Goal: Task Accomplishment & Management: Manage account settings

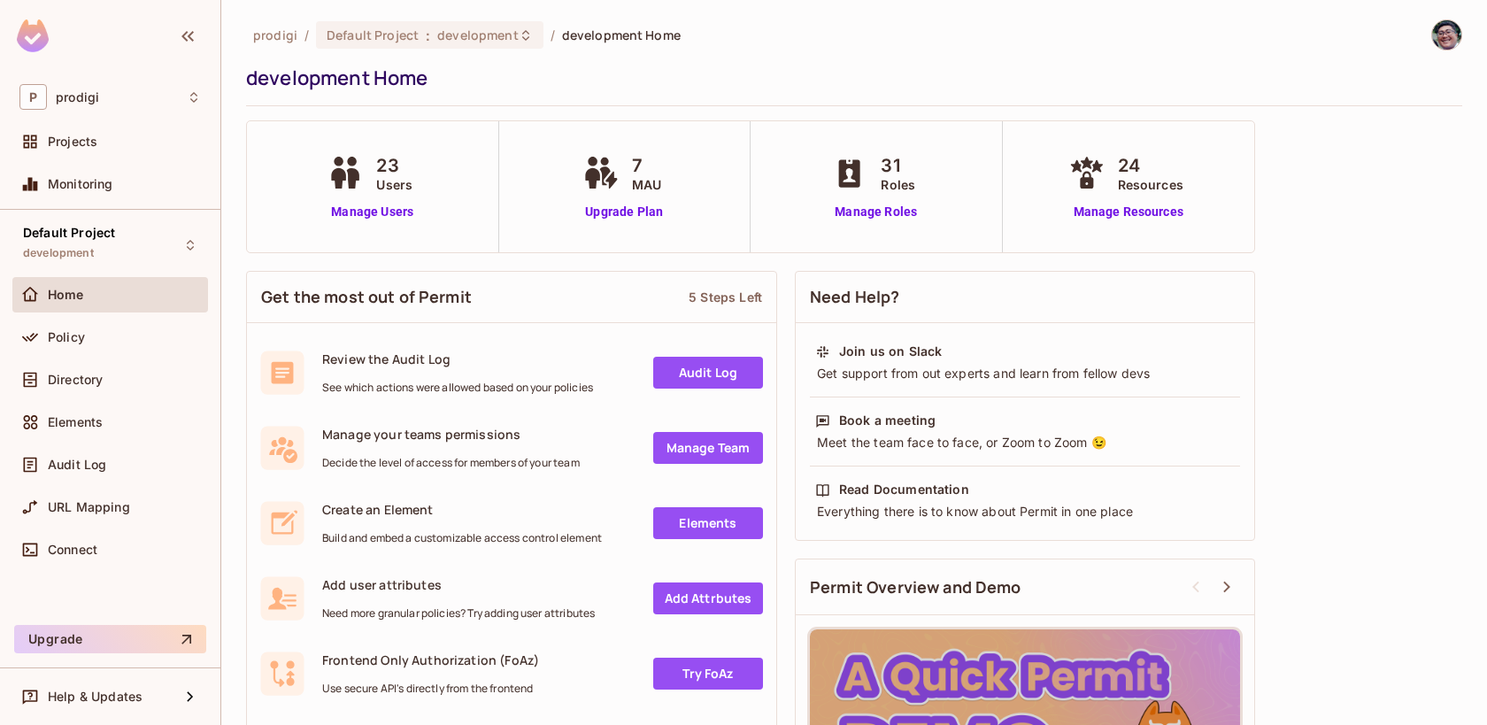
click at [1449, 29] on img at bounding box center [1446, 34] width 29 height 29
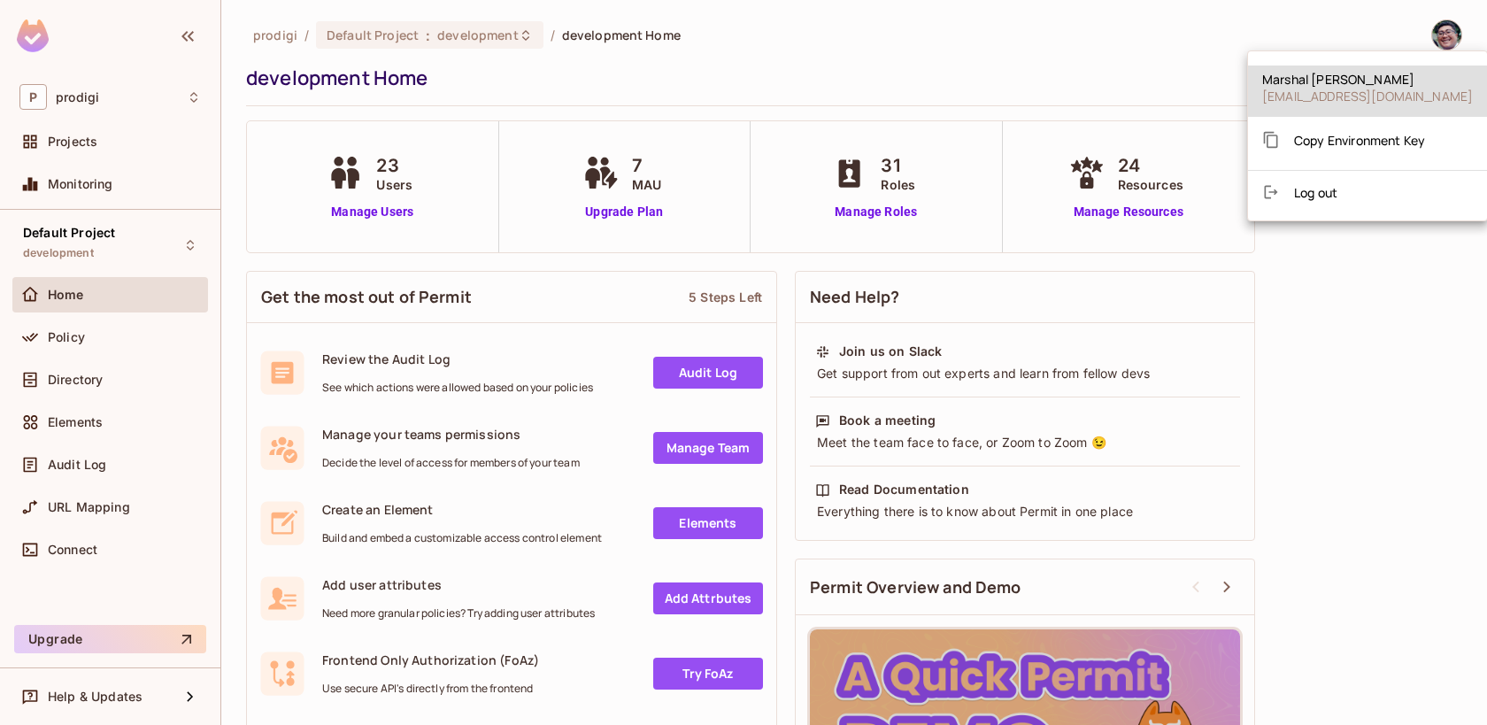
click at [1383, 232] on div at bounding box center [743, 362] width 1487 height 725
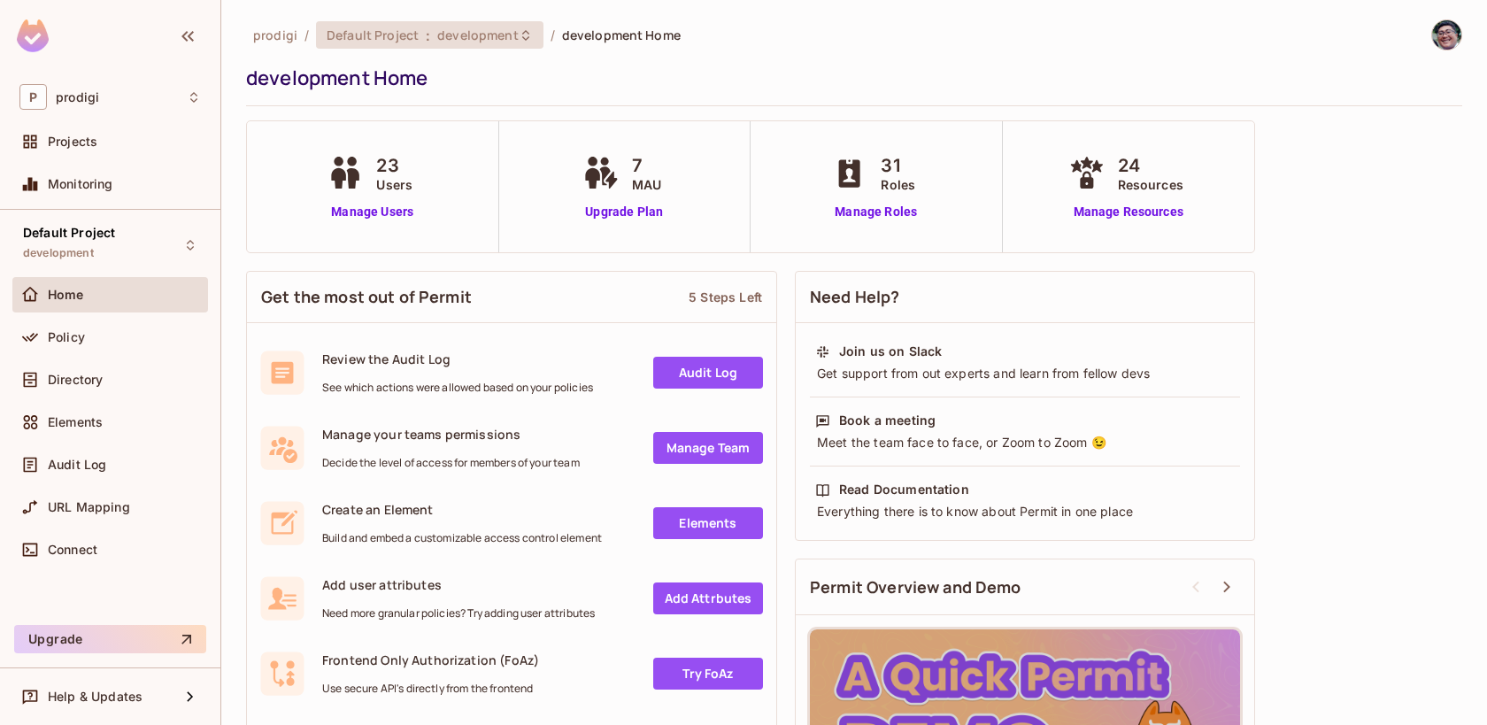
click at [494, 38] on span "development" at bounding box center [477, 35] width 81 height 17
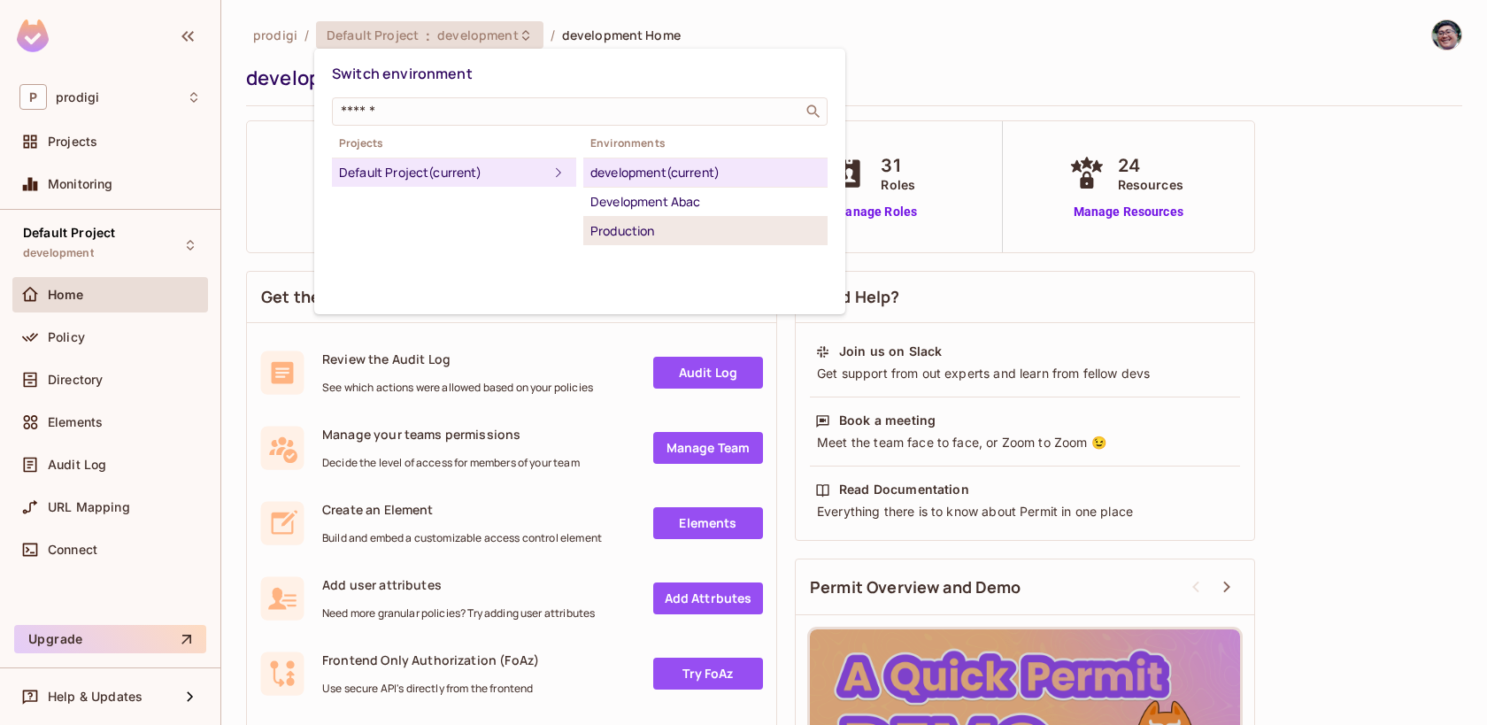
click at [620, 226] on div "Production" at bounding box center [705, 230] width 230 height 21
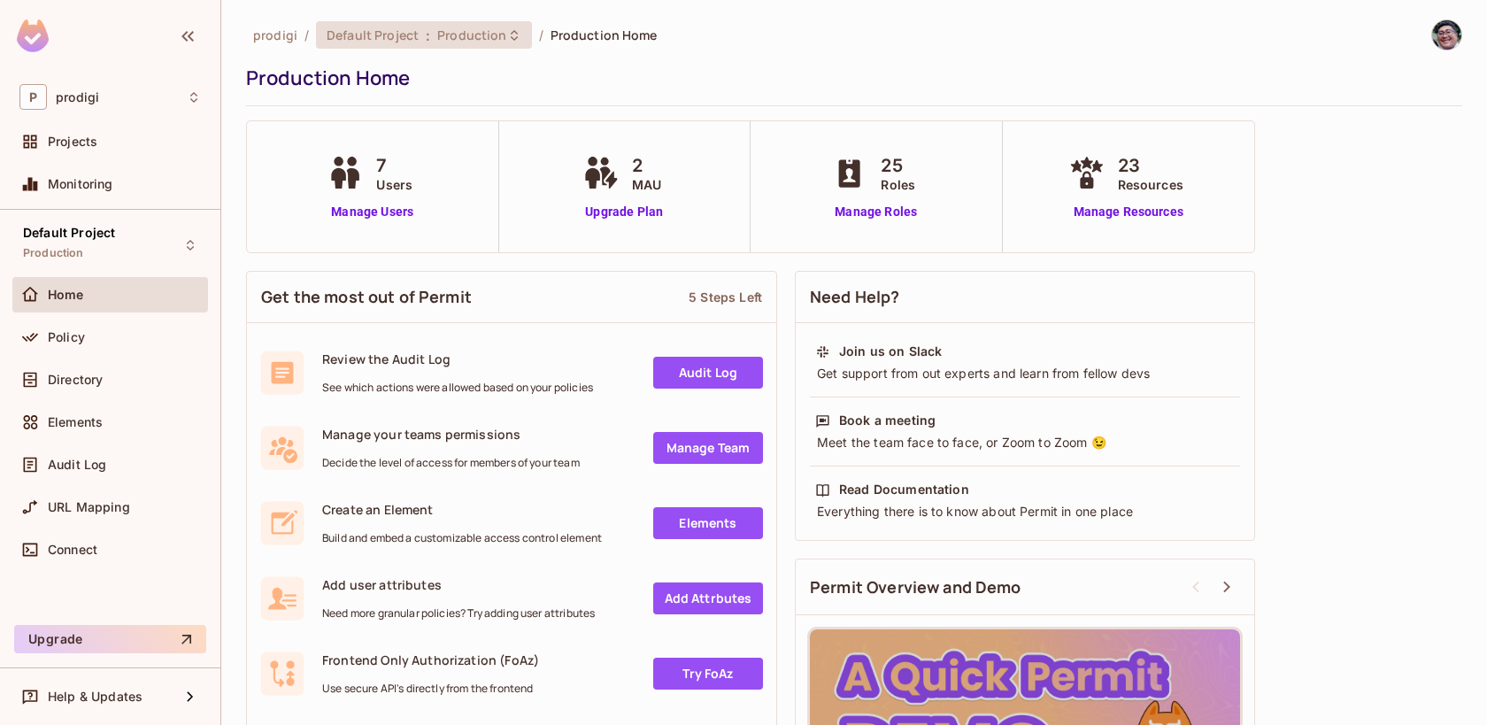
click at [449, 24] on div "Default Project : Production" at bounding box center [423, 34] width 215 height 27
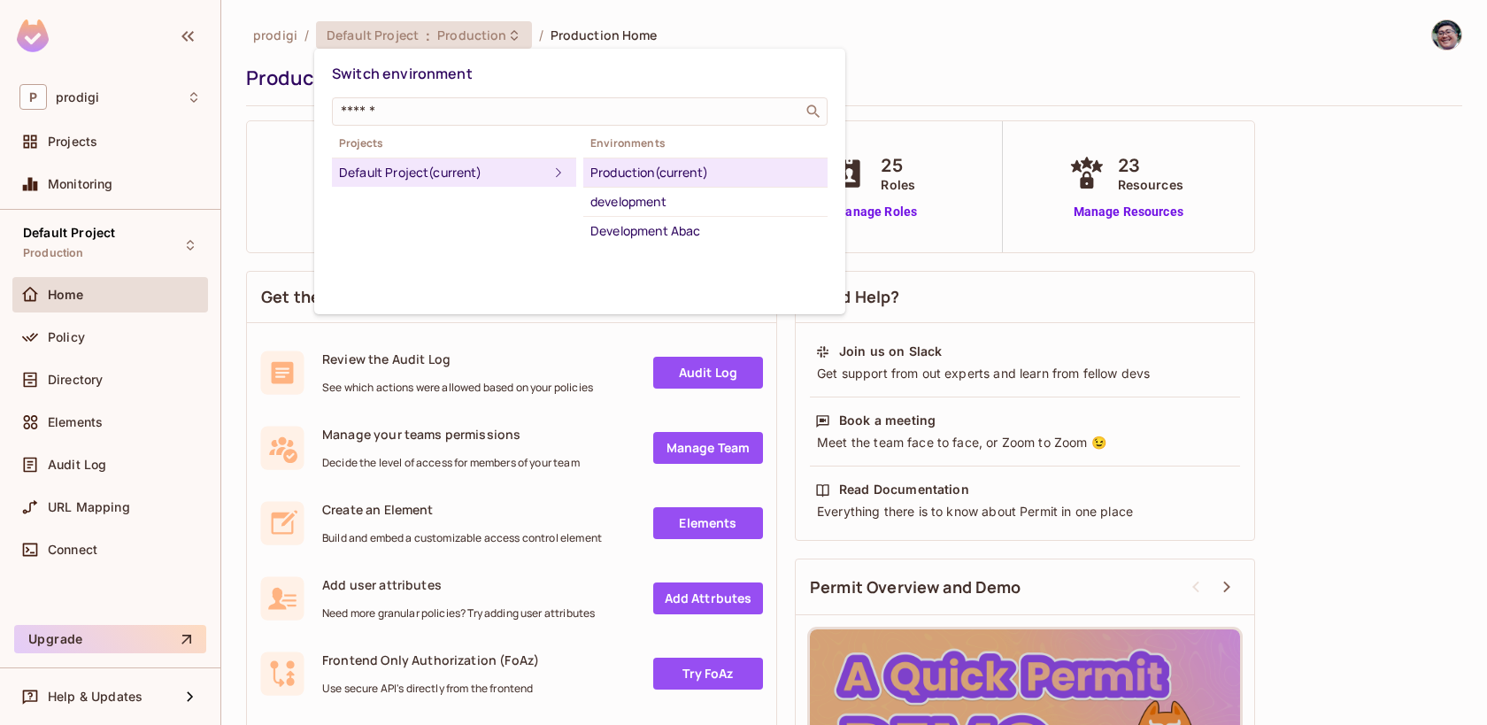
click at [644, 175] on div "Production (current)" at bounding box center [705, 172] width 230 height 21
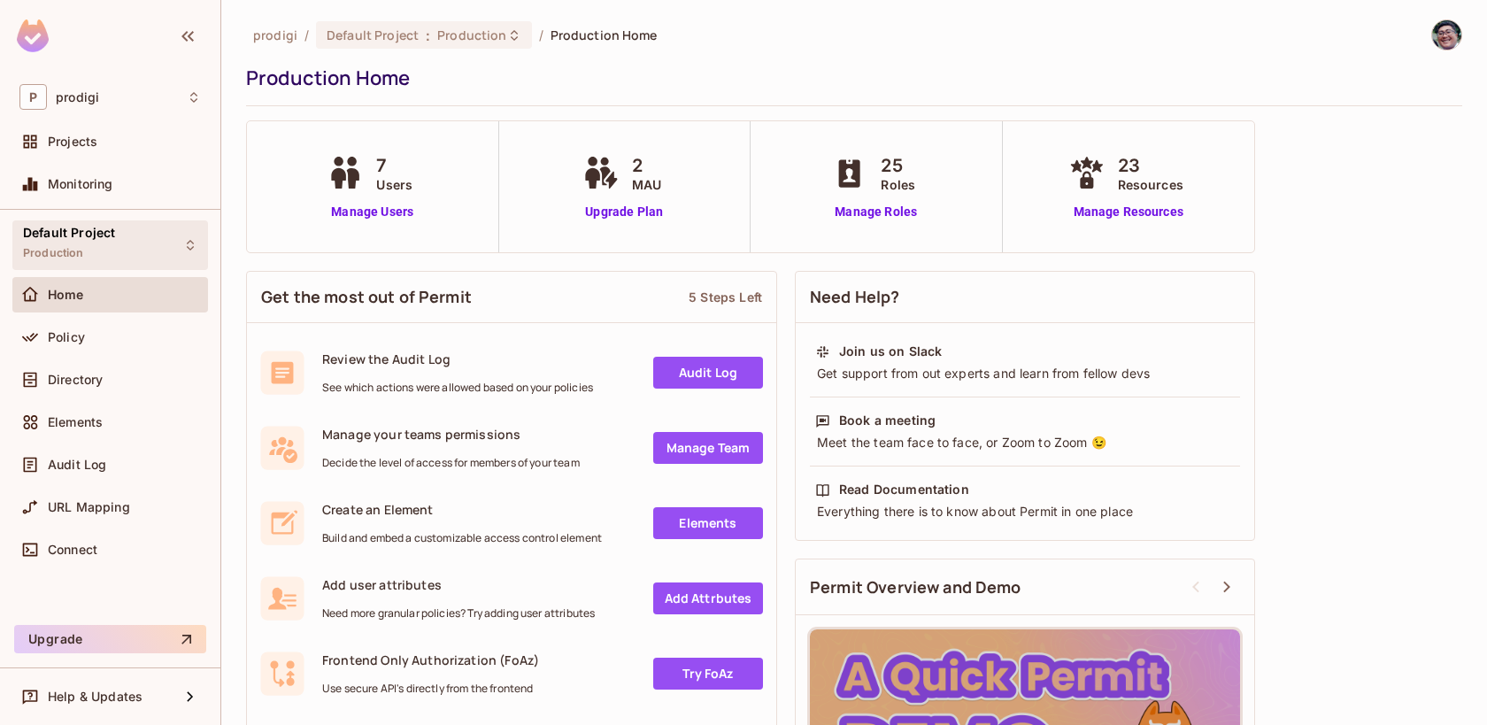
click at [116, 234] on div "Default Project Production" at bounding box center [110, 244] width 196 height 49
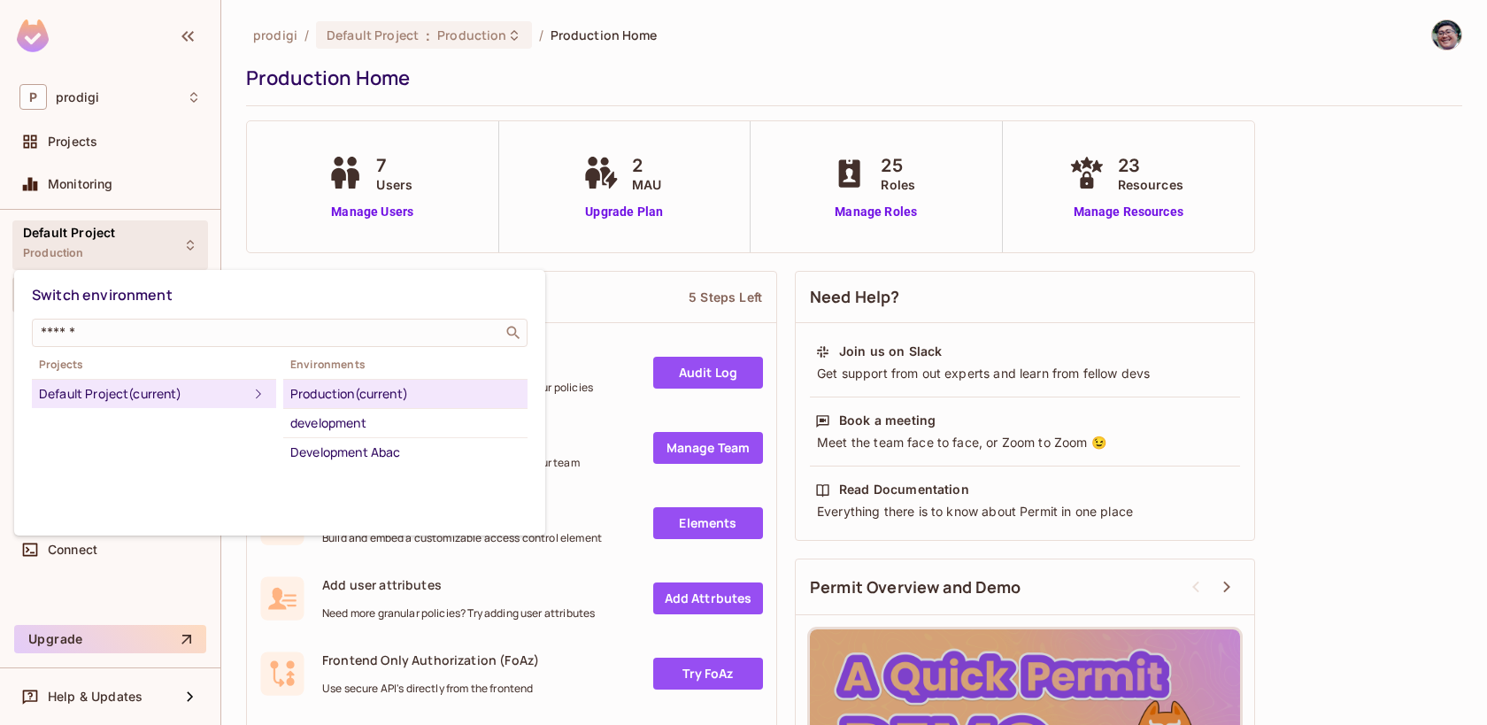
click at [121, 161] on div at bounding box center [743, 362] width 1487 height 725
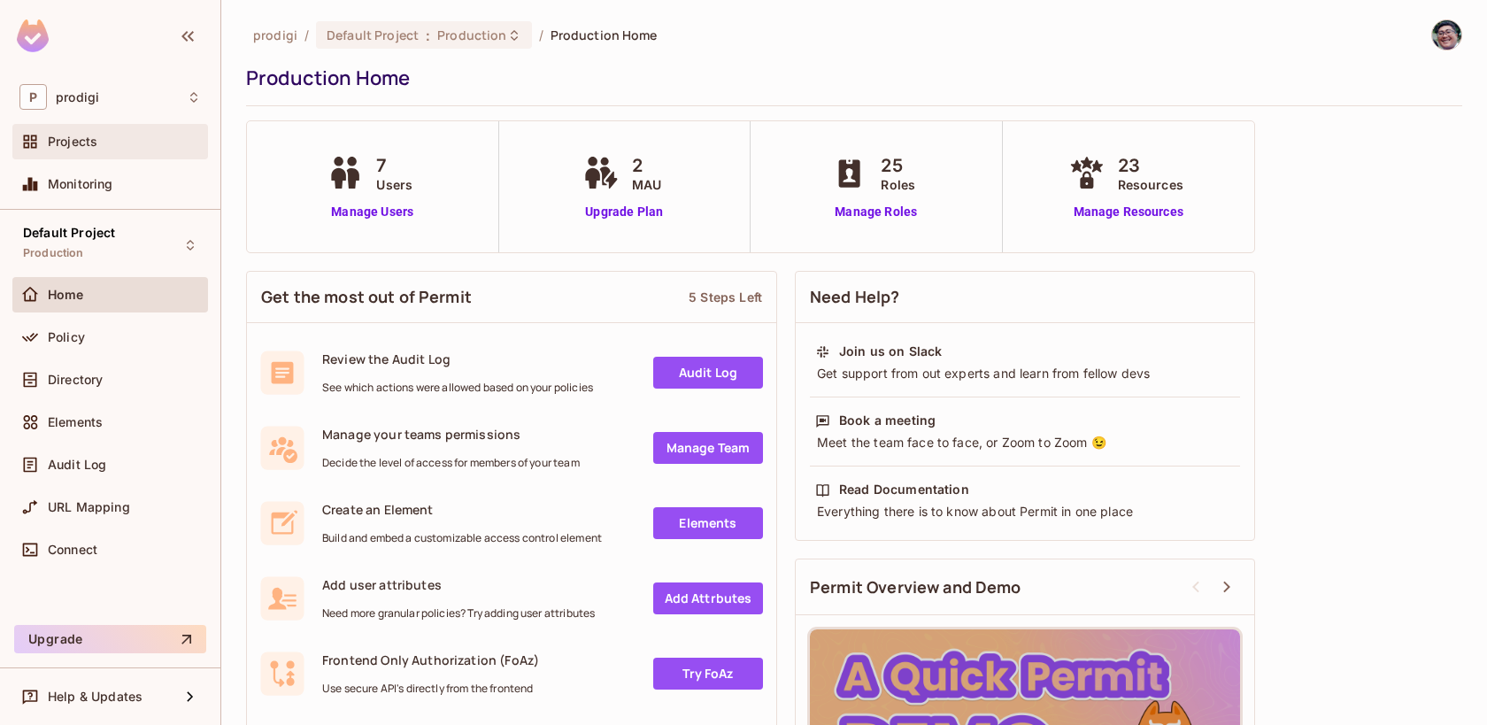
click at [111, 130] on div "Projects" at bounding box center [110, 141] width 196 height 35
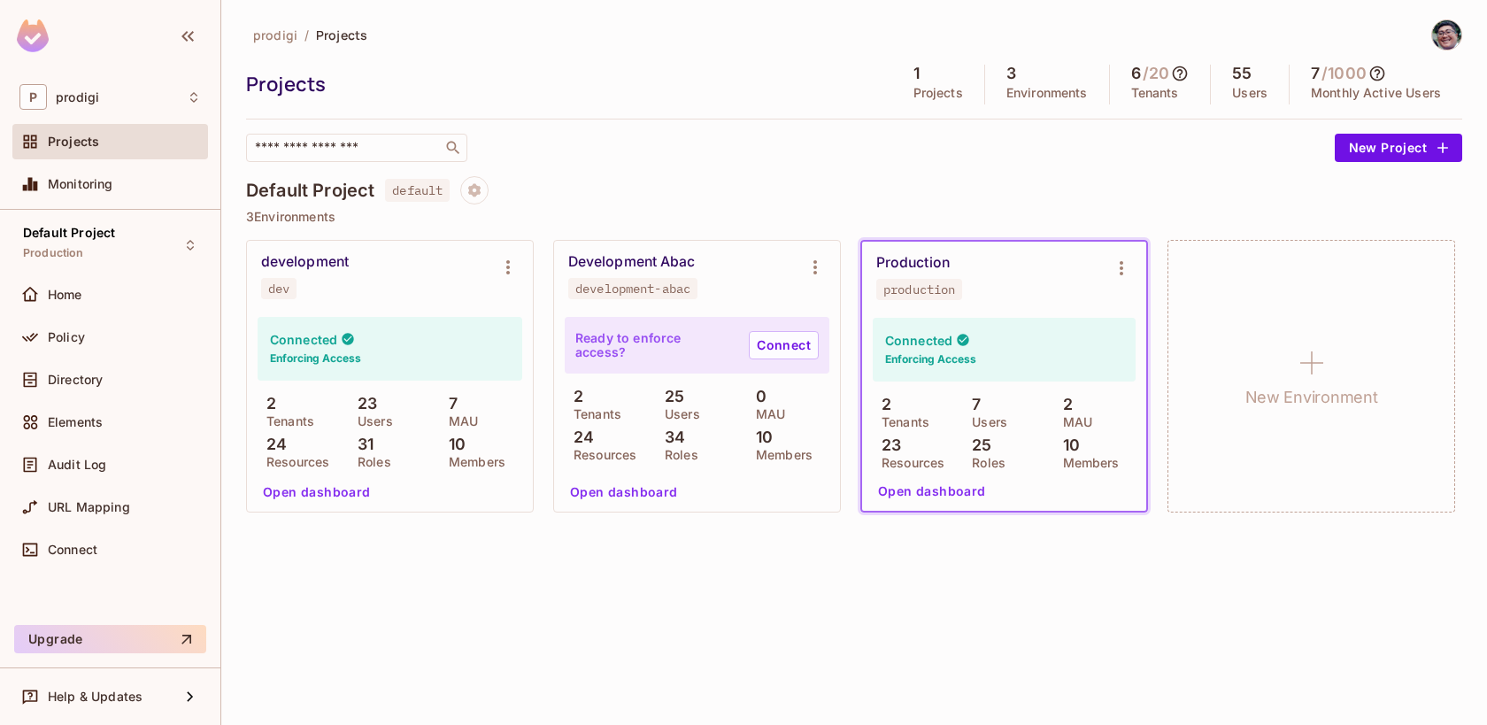
click at [1182, 72] on icon at bounding box center [1180, 74] width 18 height 18
click at [1182, 72] on div at bounding box center [743, 362] width 1487 height 725
click at [1377, 69] on icon at bounding box center [1377, 74] width 18 height 18
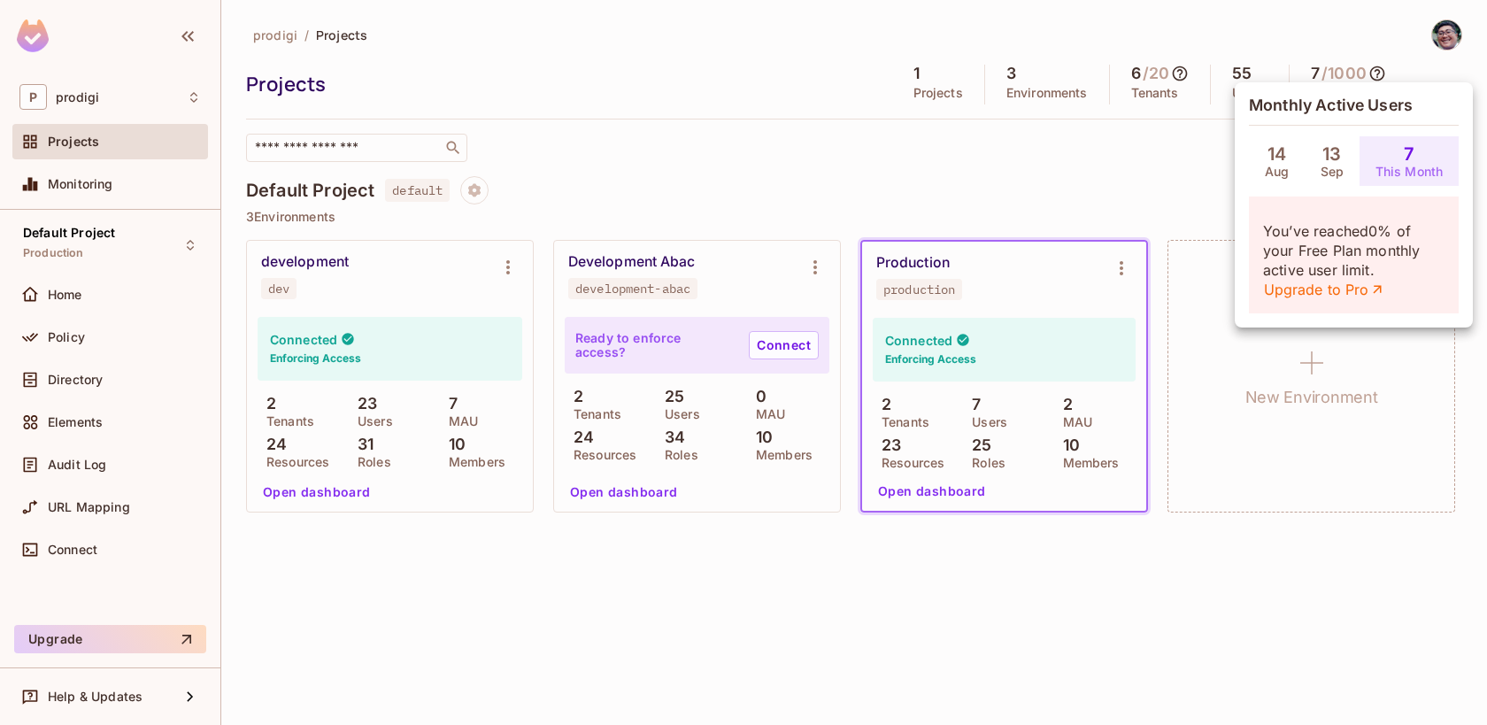
click at [1109, 215] on div at bounding box center [743, 362] width 1487 height 725
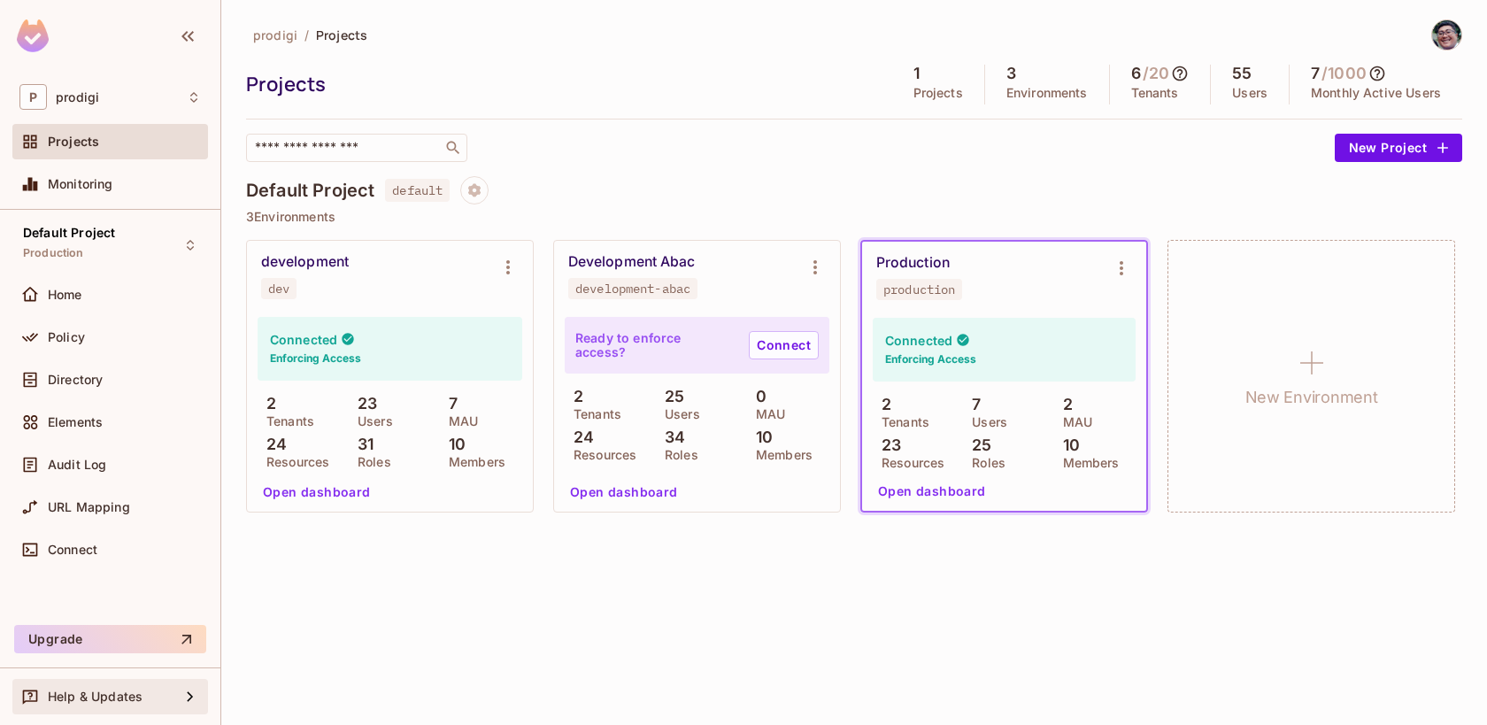
click at [173, 684] on div "Help & Updates" at bounding box center [110, 696] width 196 height 35
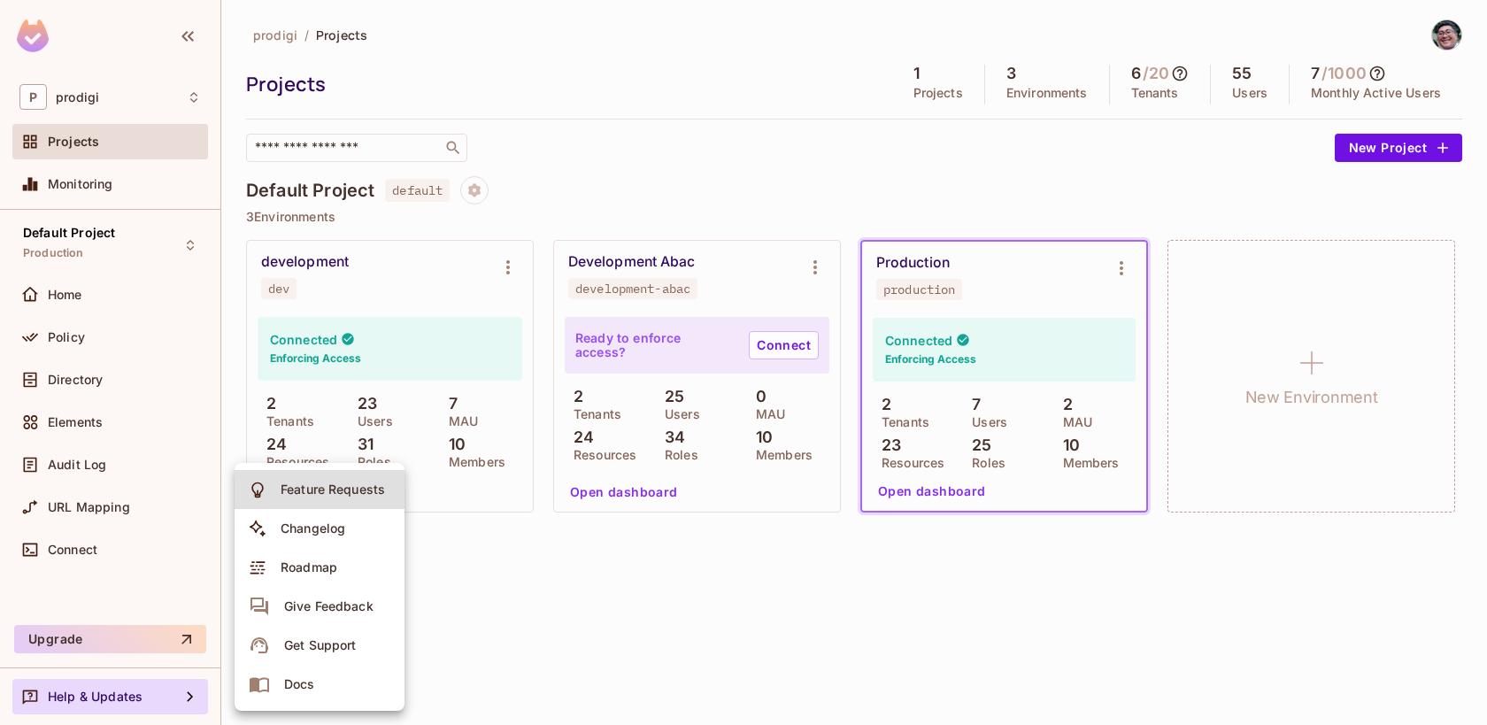
click at [551, 591] on div at bounding box center [743, 362] width 1487 height 725
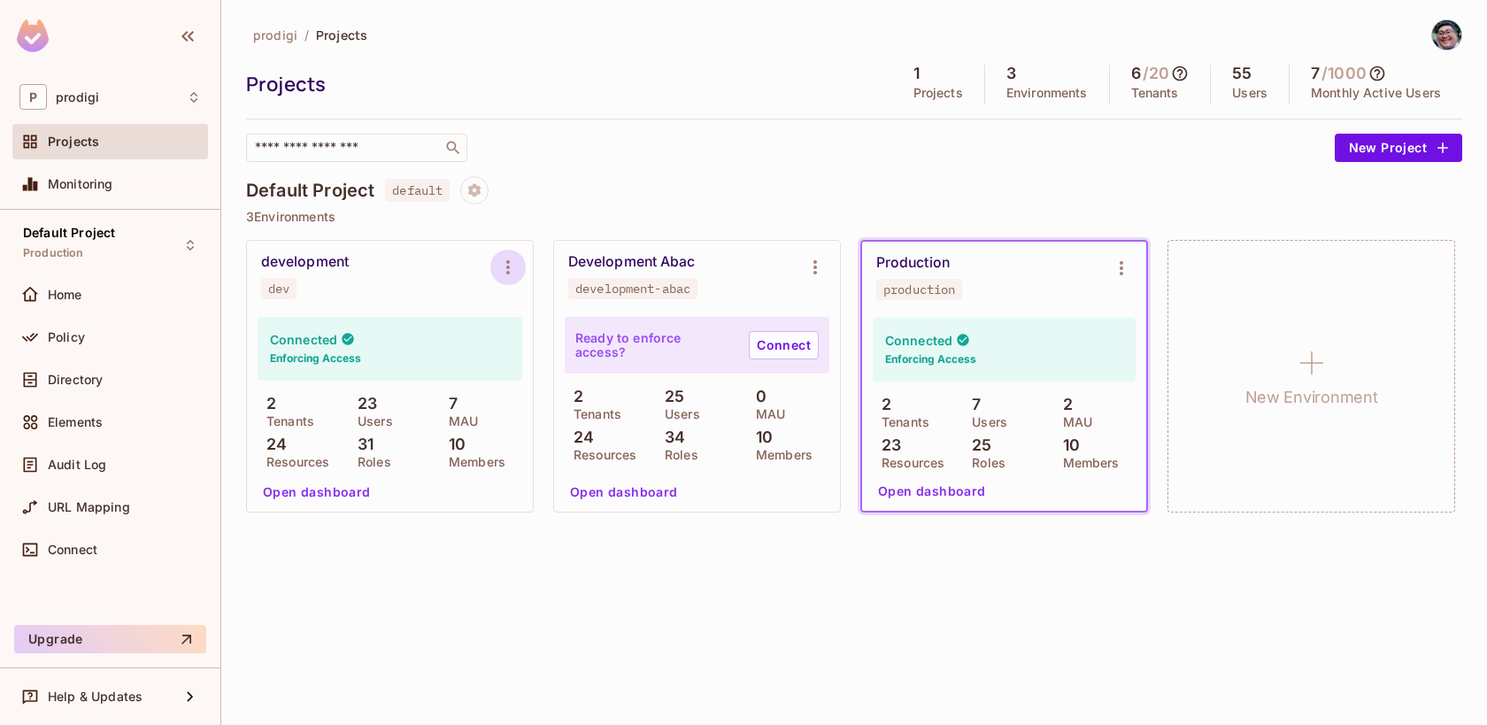
click at [503, 262] on icon "Environment settings" at bounding box center [507, 267] width 21 height 21
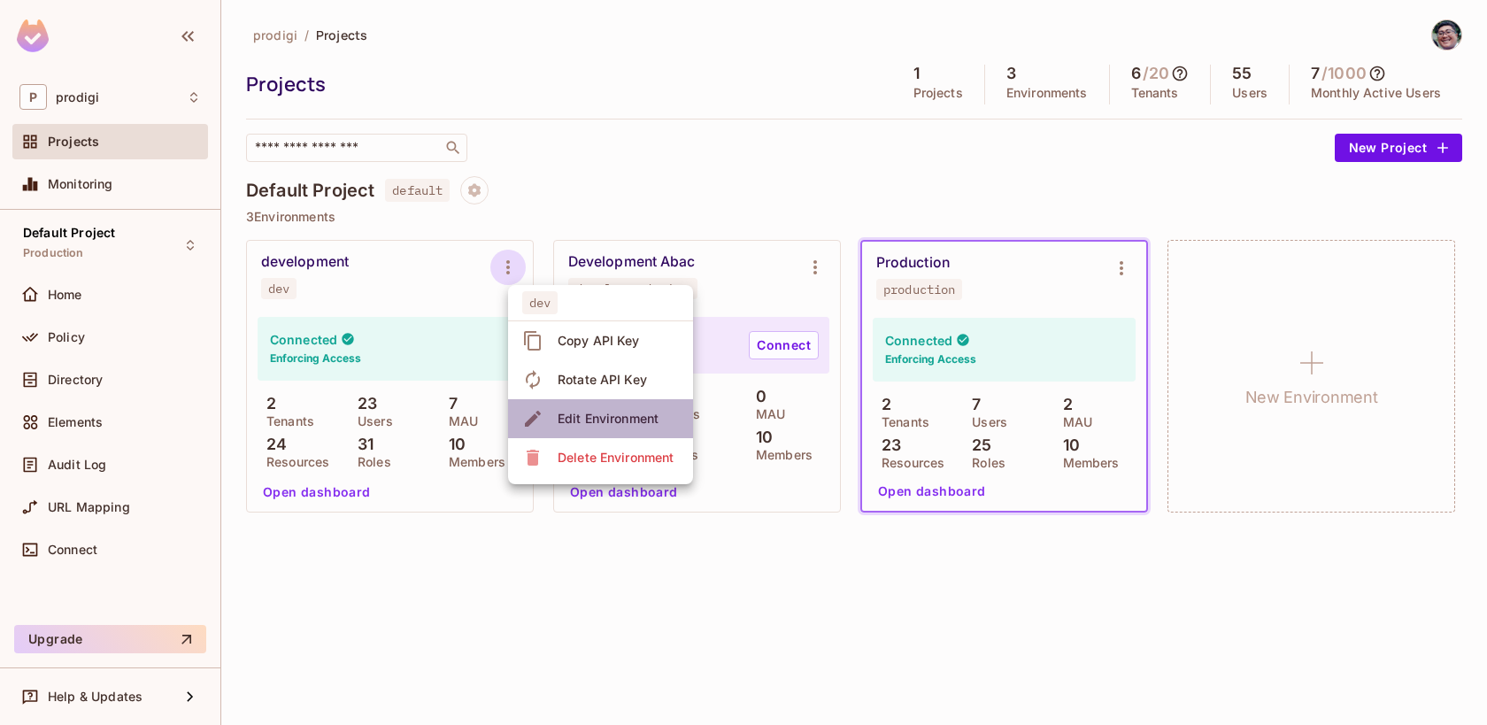
click at [591, 404] on li "Edit Environment" at bounding box center [600, 418] width 185 height 39
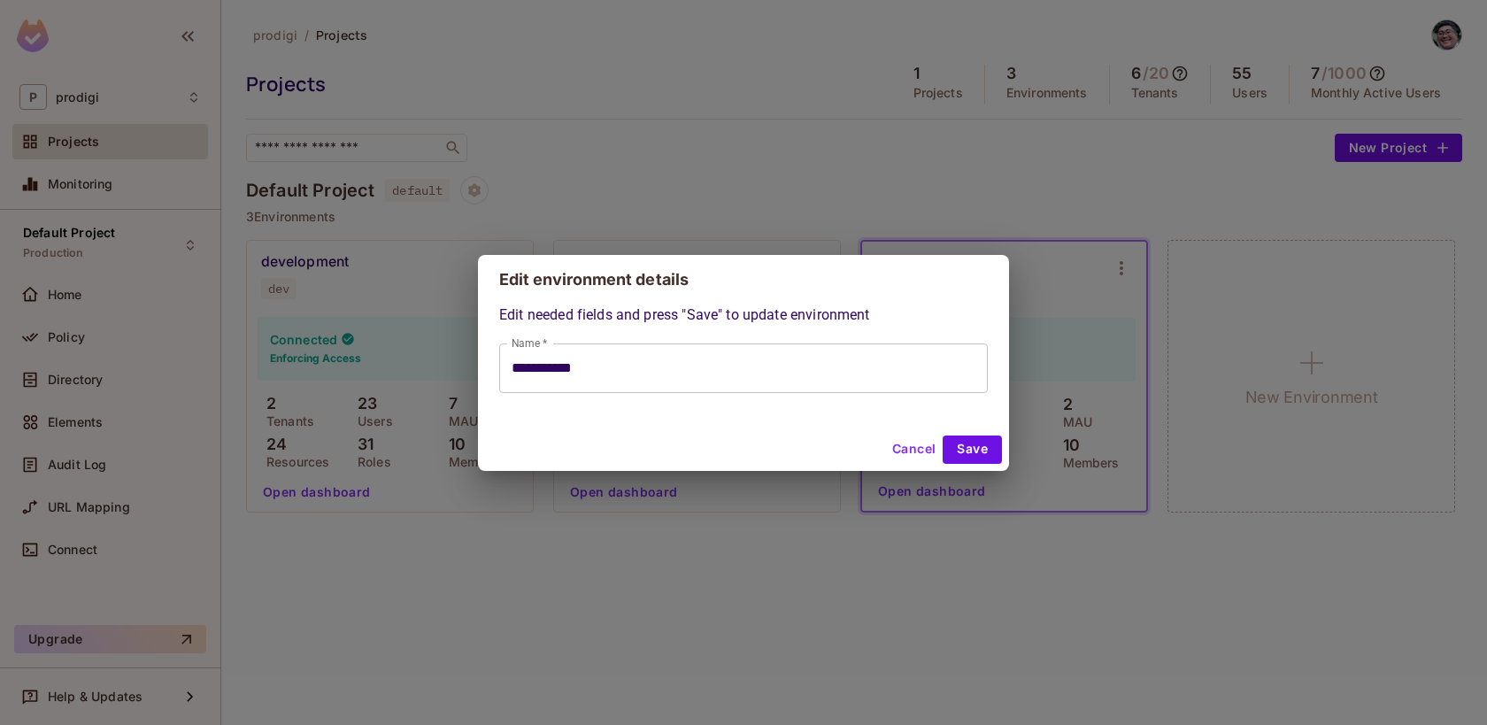
type input "**********"
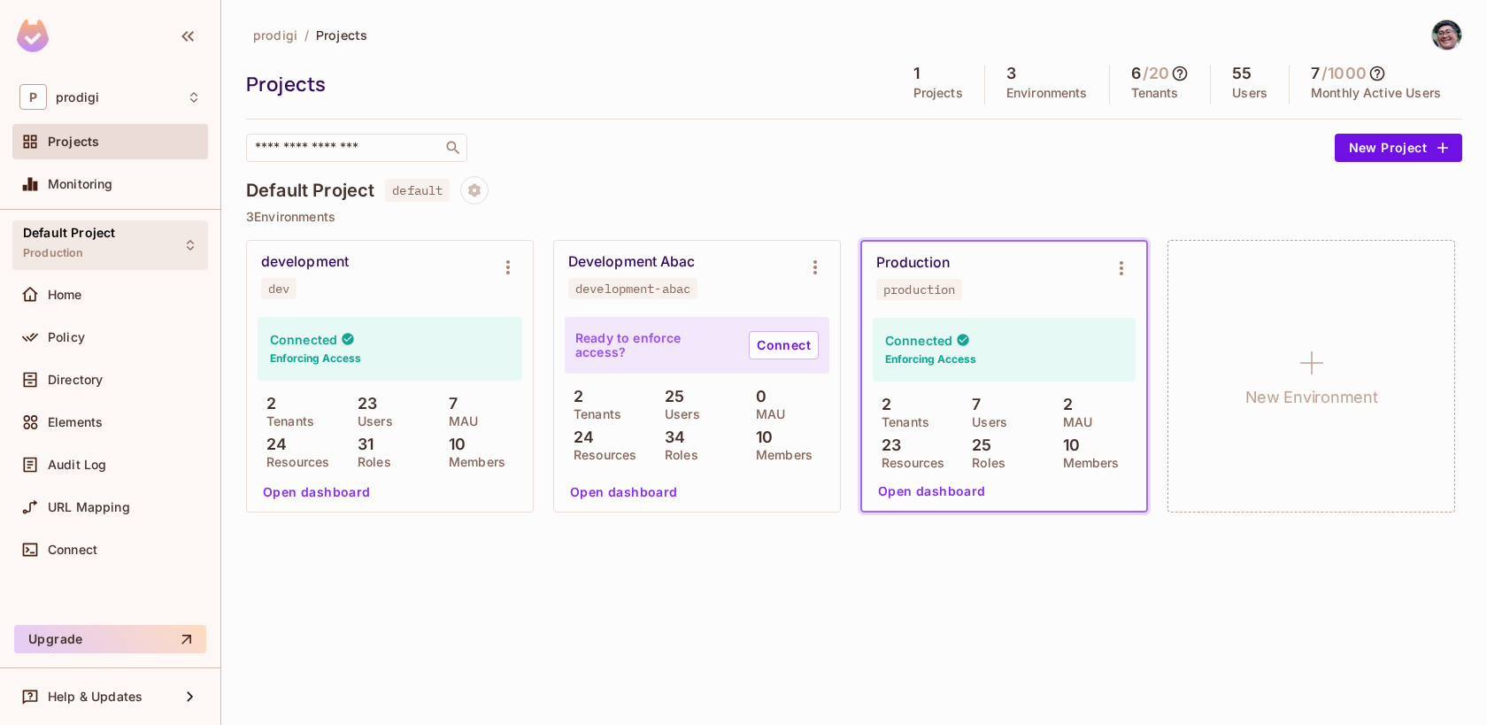
click at [116, 237] on div "Default Project Production" at bounding box center [110, 244] width 196 height 49
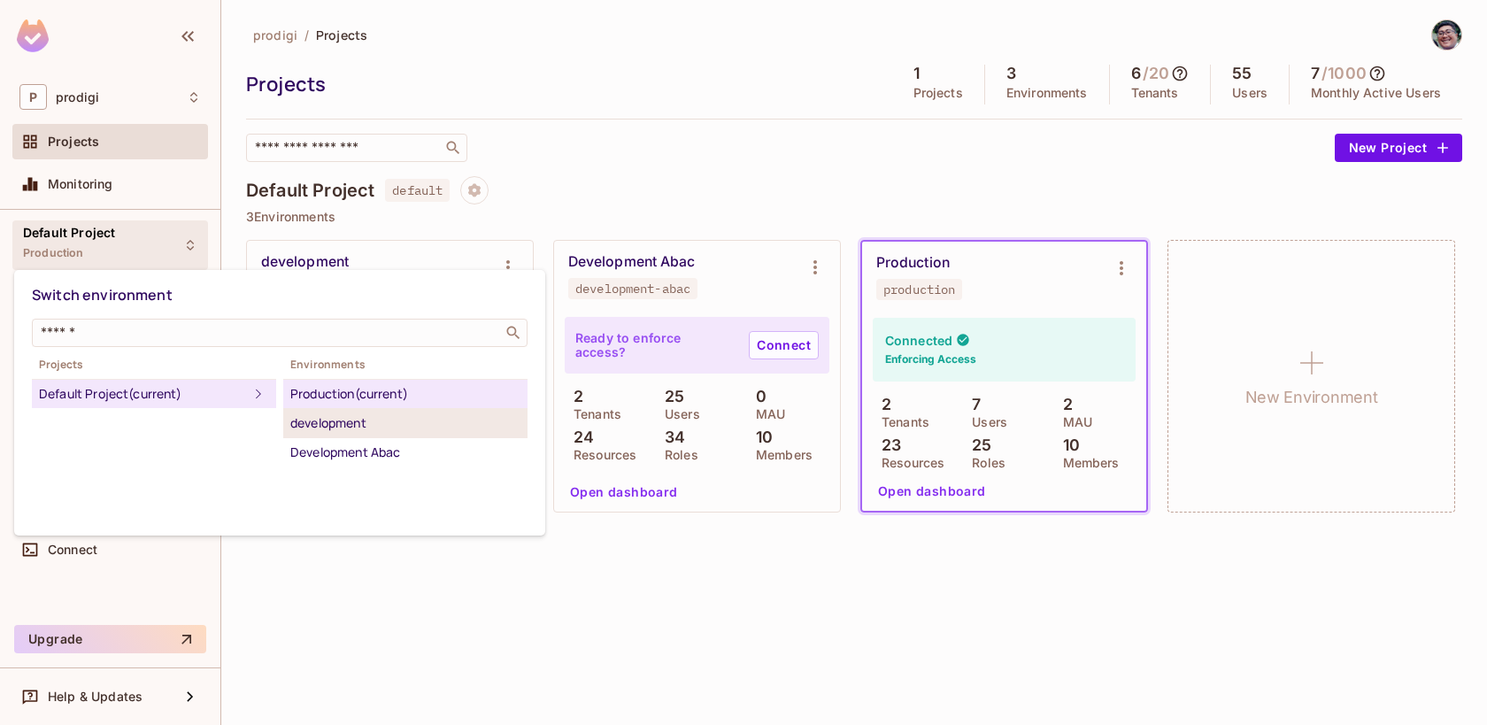
click at [365, 428] on div "development" at bounding box center [405, 422] width 230 height 21
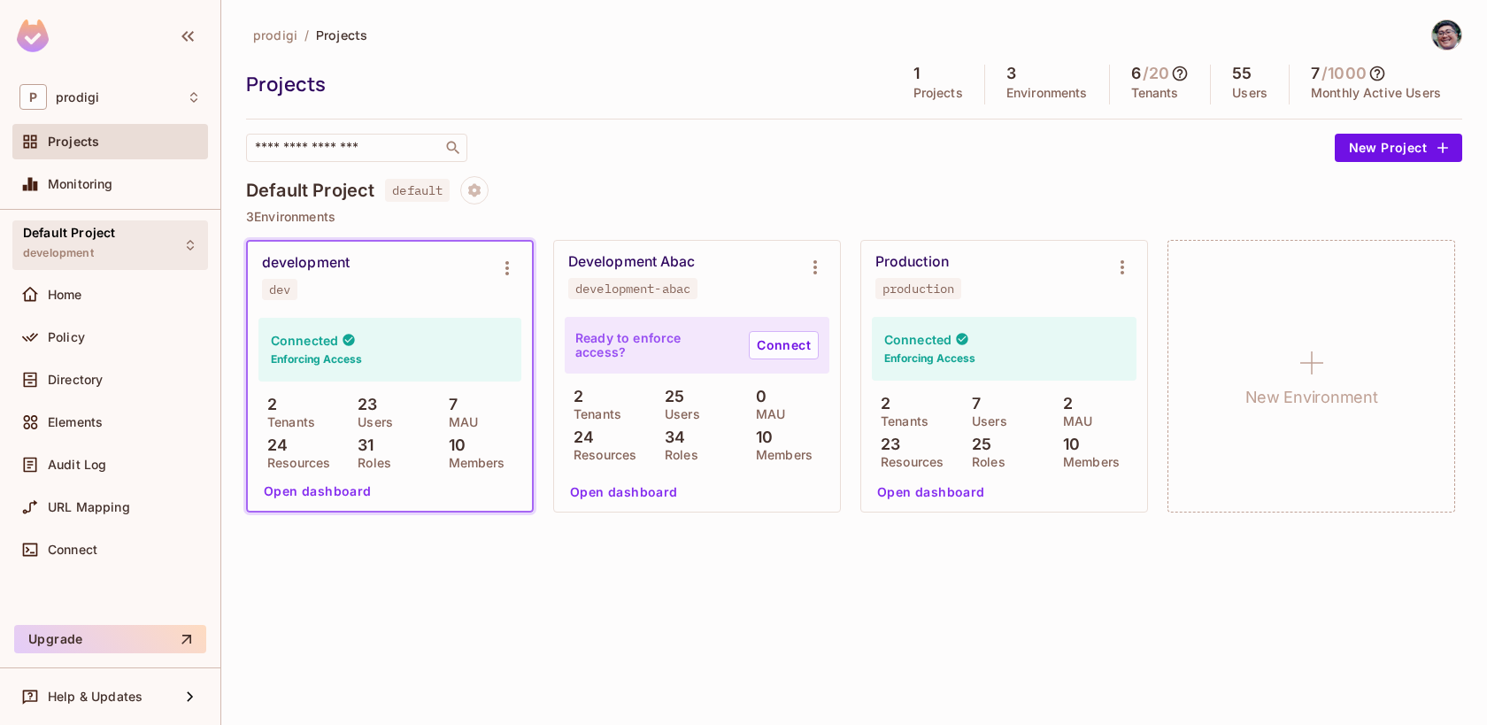
click at [178, 253] on div "Default Project development" at bounding box center [110, 244] width 196 height 49
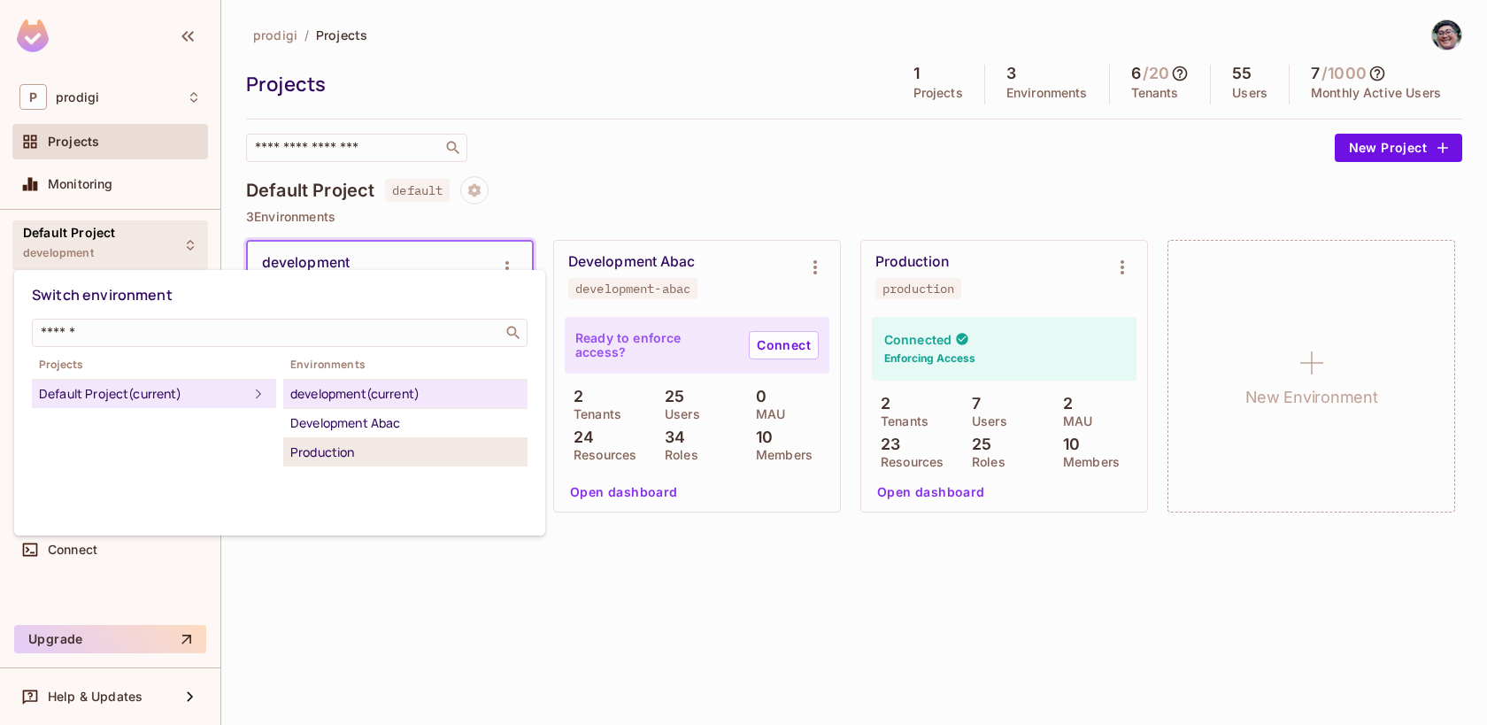
click at [322, 448] on div "Production" at bounding box center [405, 452] width 230 height 21
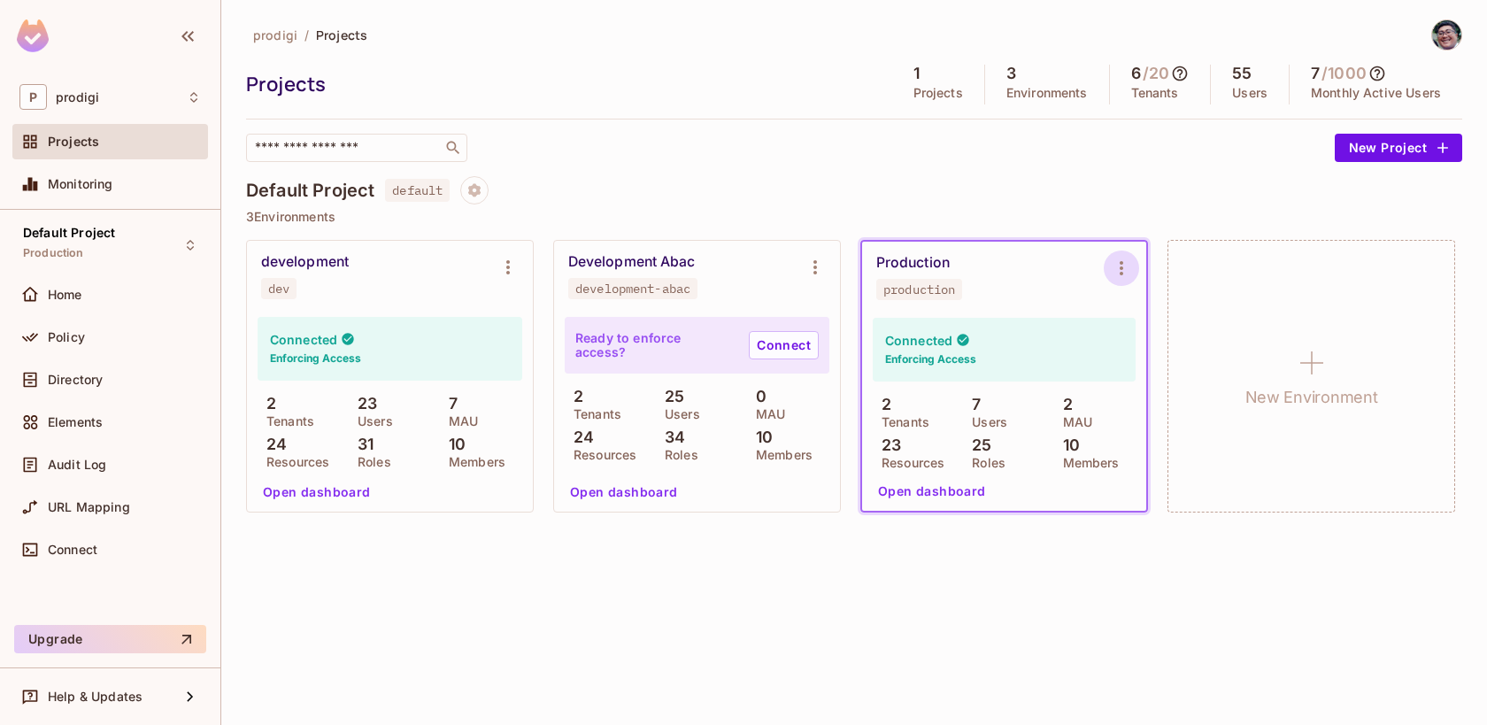
click at [1126, 266] on icon "Environment settings" at bounding box center [1121, 268] width 21 height 21
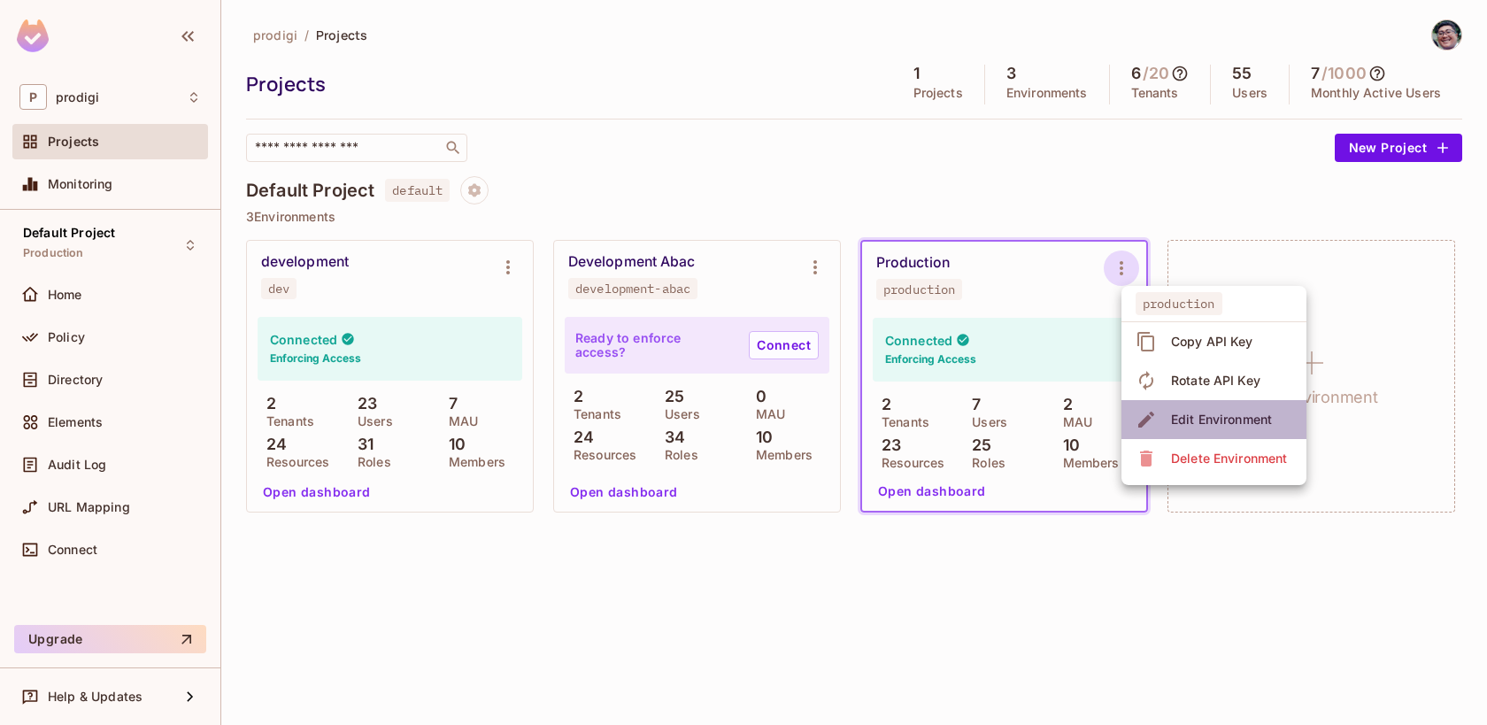
click at [1208, 429] on span "Edit Environment" at bounding box center [1222, 419] width 112 height 28
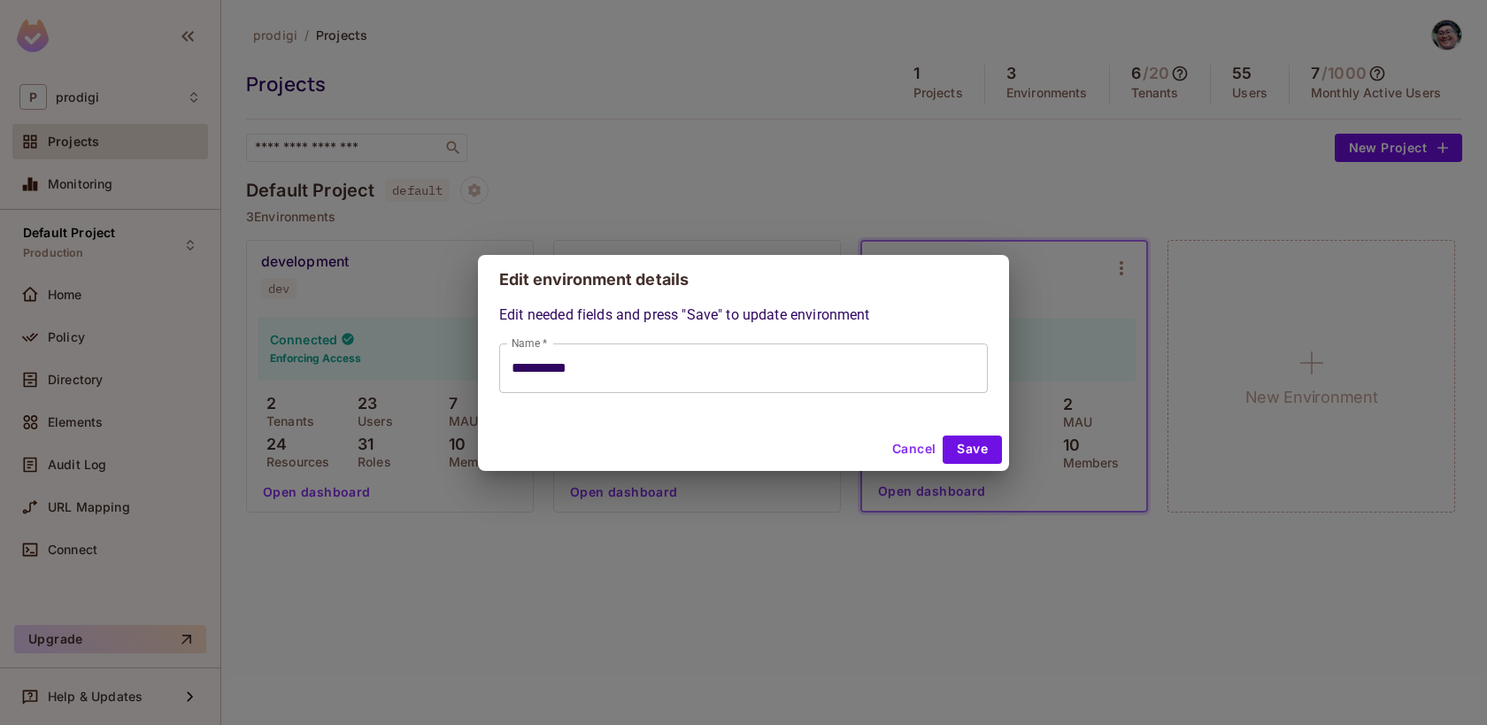
click at [914, 464] on div "Cancel Save" at bounding box center [743, 449] width 531 height 42
click at [914, 462] on button "Cancel" at bounding box center [914, 450] width 58 height 28
type input "**********"
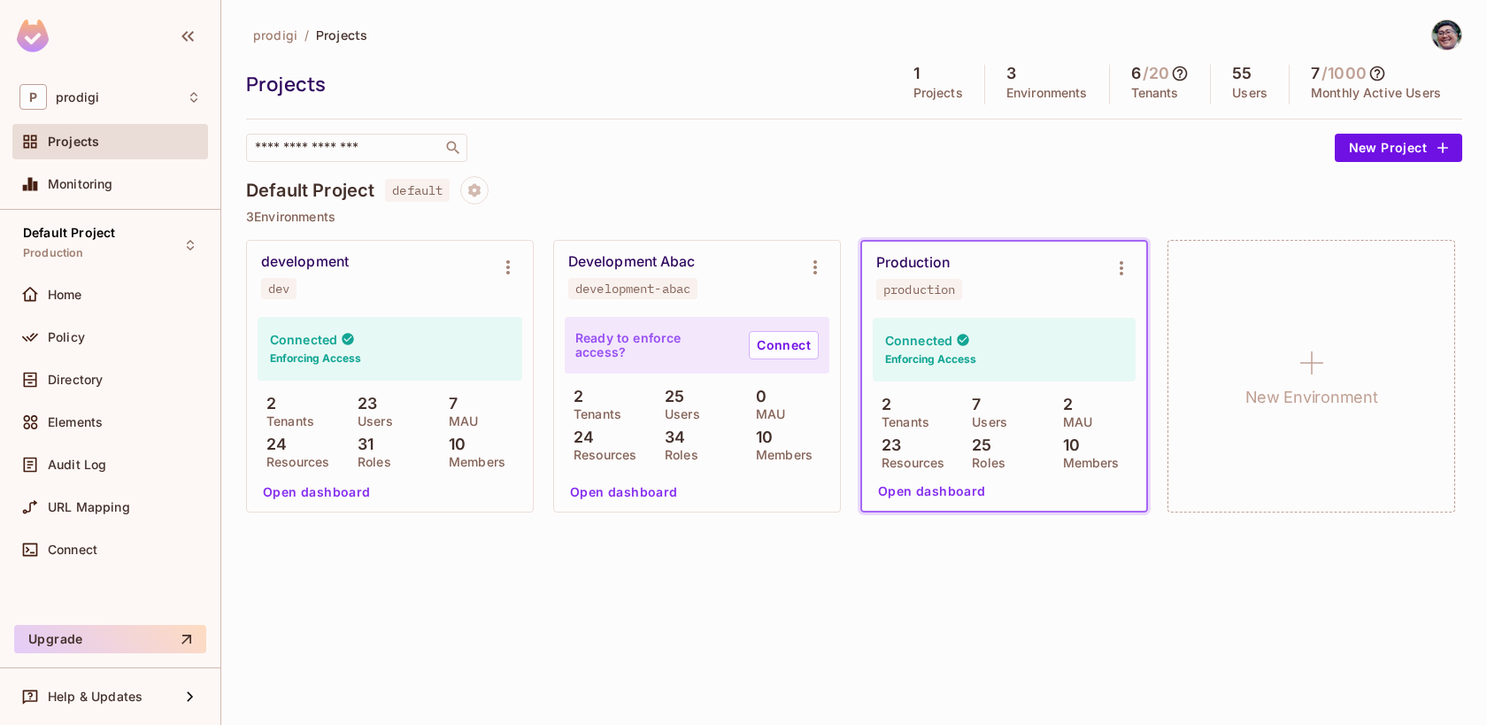
click at [1177, 77] on icon at bounding box center [1180, 74] width 18 height 18
click at [1299, 195] on div at bounding box center [743, 362] width 1487 height 725
click at [1249, 82] on div "55 Users" at bounding box center [1250, 85] width 79 height 40
click at [1382, 75] on icon at bounding box center [1377, 74] width 18 height 18
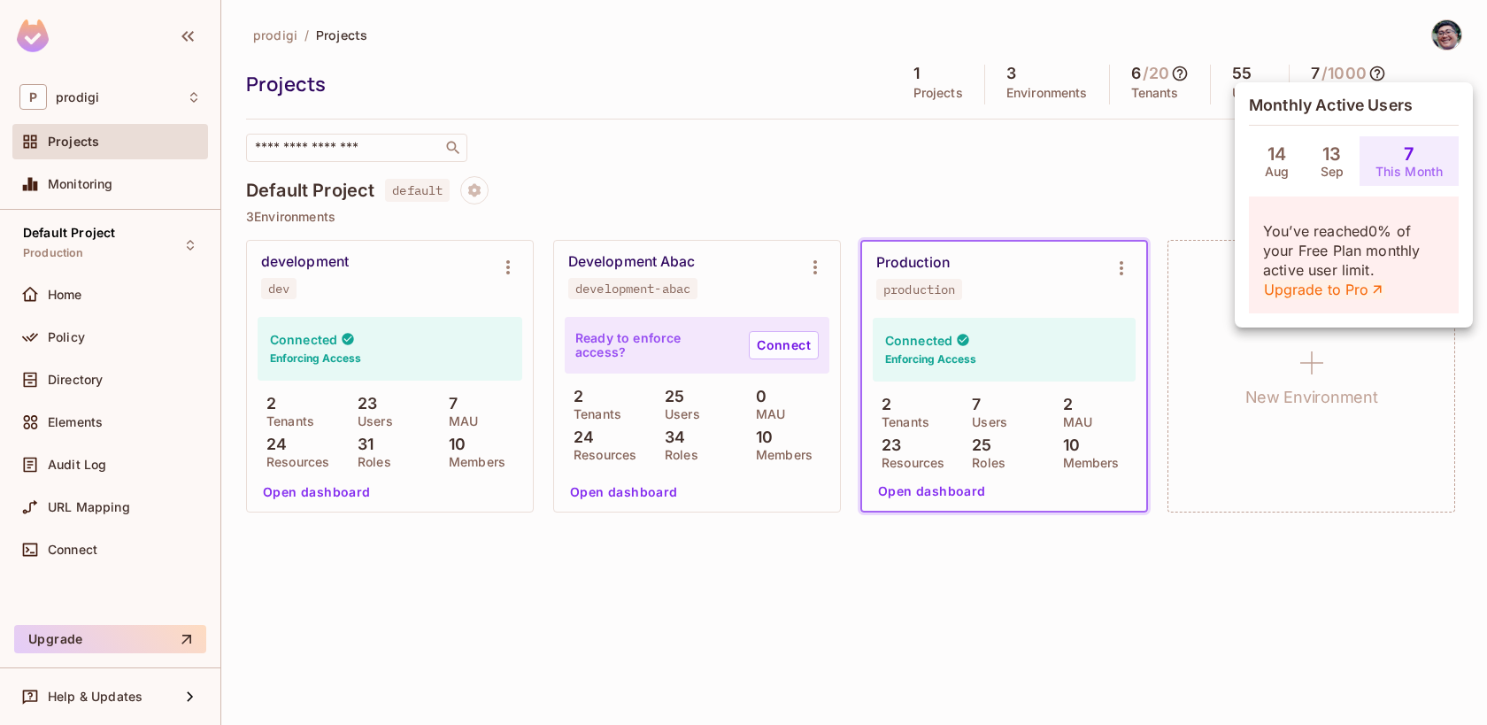
click at [1318, 287] on link "Upgrade to Pro" at bounding box center [1324, 289] width 122 height 19
click at [1040, 143] on div at bounding box center [743, 362] width 1487 height 725
